Goal: Obtain resource: Download file/media

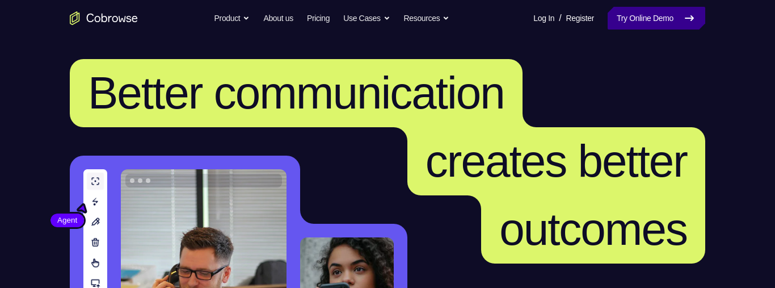
click at [691, 17] on icon at bounding box center [689, 18] width 8 height 5
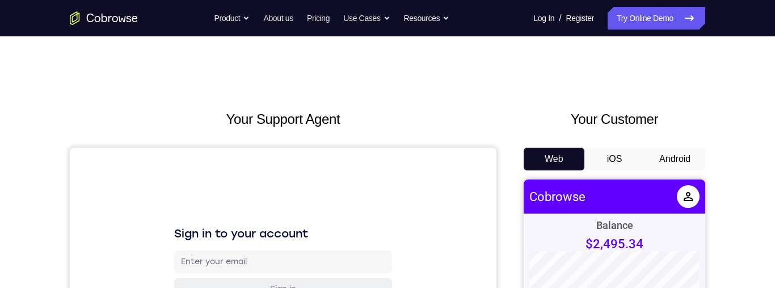
click at [681, 162] on button "Android" at bounding box center [674, 158] width 61 height 23
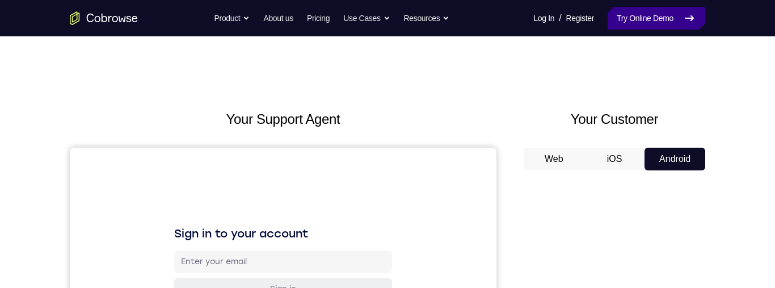
click at [689, 22] on icon at bounding box center [689, 18] width 14 height 14
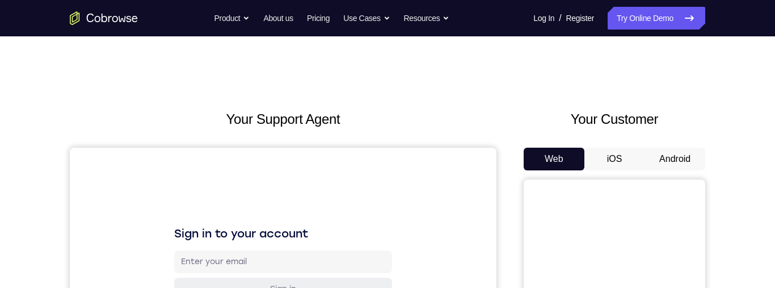
scroll to position [103, 0]
